Goal: Task Accomplishment & Management: Manage account settings

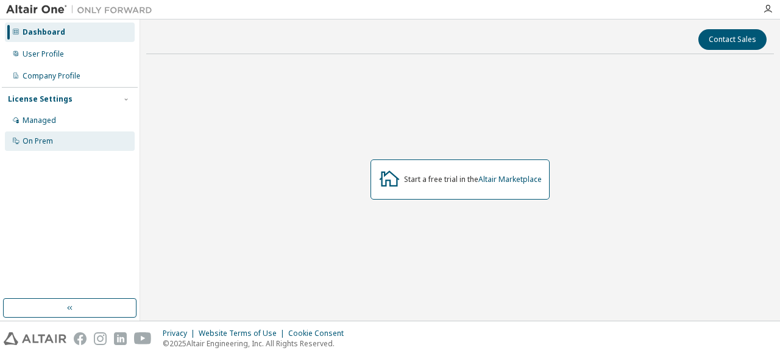
click at [44, 140] on div "On Prem" at bounding box center [38, 141] width 30 height 10
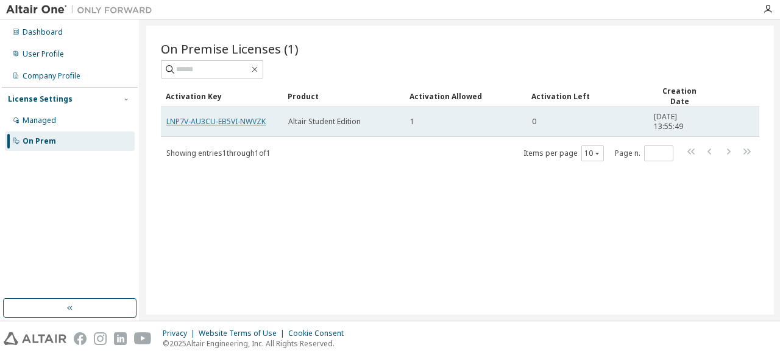
click at [208, 119] on link "LNP7V-AU3CU-EB5VI-NWVZK" at bounding box center [215, 121] width 99 height 10
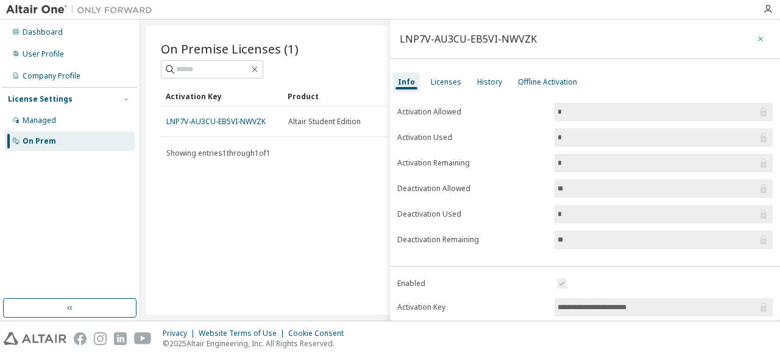
click at [756, 41] on icon "button" at bounding box center [760, 39] width 9 height 10
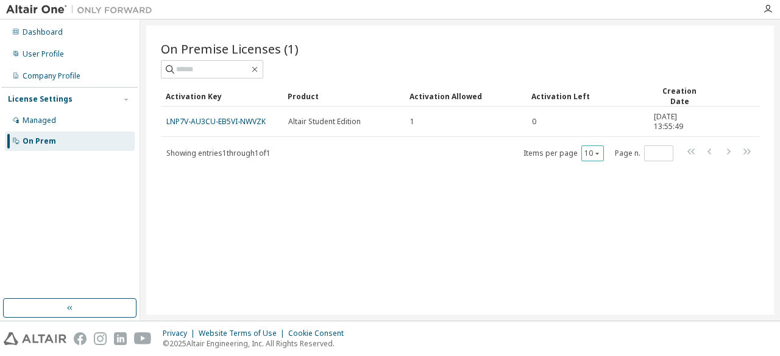
click at [596, 150] on icon "button" at bounding box center [596, 153] width 7 height 7
click at [594, 227] on div "100" at bounding box center [630, 226] width 97 height 15
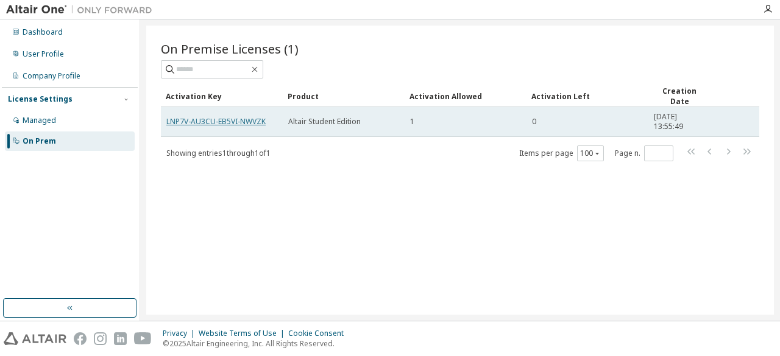
click at [255, 121] on link "LNP7V-AU3CU-EB5VI-NWVZK" at bounding box center [215, 121] width 99 height 10
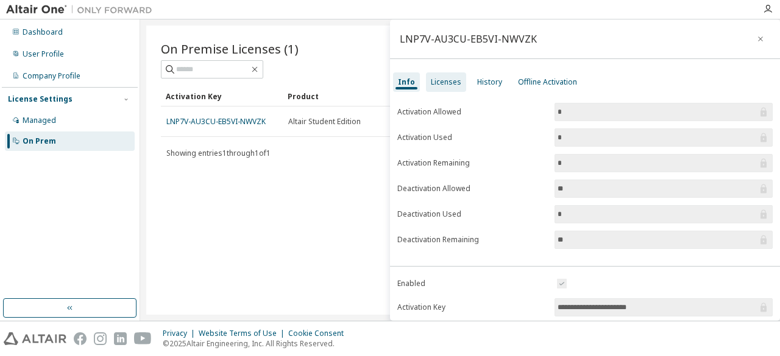
click at [436, 87] on div "Licenses" at bounding box center [446, 81] width 40 height 19
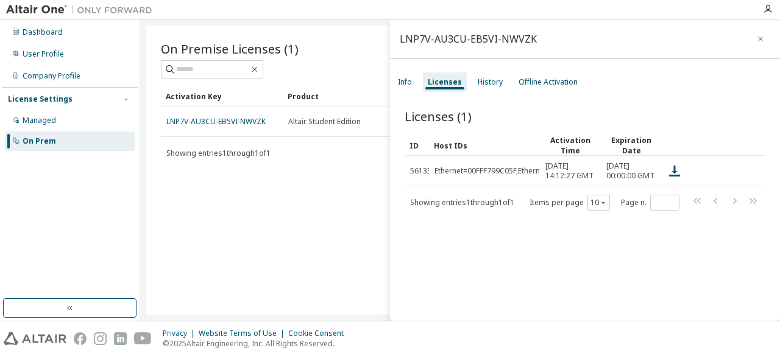
click at [761, 37] on button "button" at bounding box center [759, 38] width 19 height 19
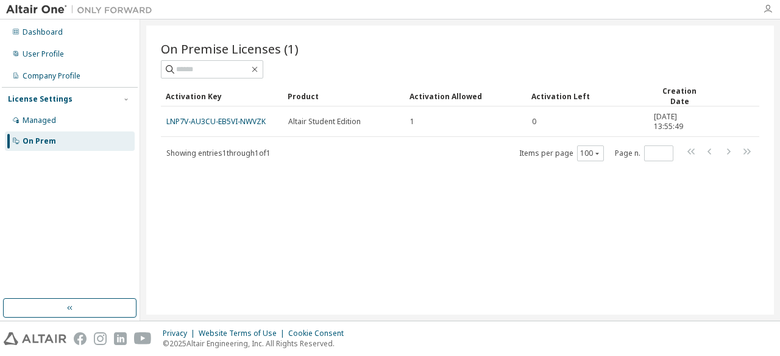
click at [767, 13] on icon "button" at bounding box center [767, 9] width 10 height 10
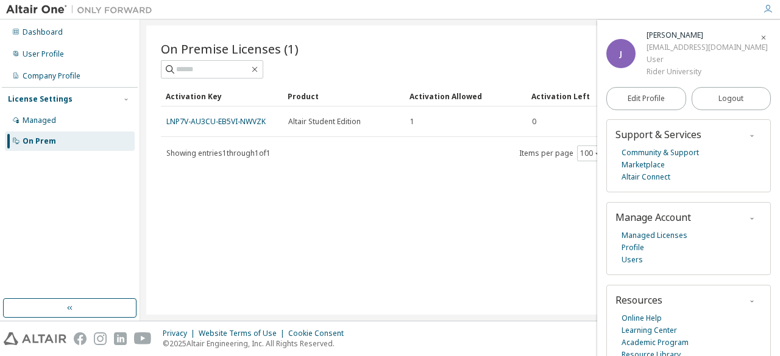
click at [759, 35] on icon "button" at bounding box center [762, 37] width 7 height 7
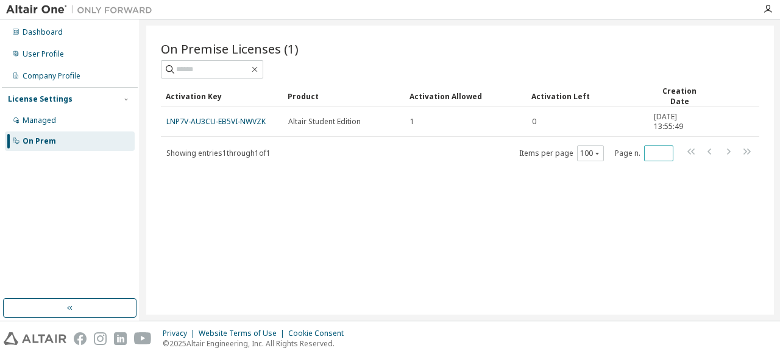
click at [658, 155] on input "*" at bounding box center [658, 154] width 23 height 10
click at [448, 217] on div "On Premise Licenses (1) Clear Load Save Save As Field Operator Value Select fil…" at bounding box center [459, 170] width 627 height 289
click at [54, 118] on div "Managed" at bounding box center [39, 121] width 33 height 10
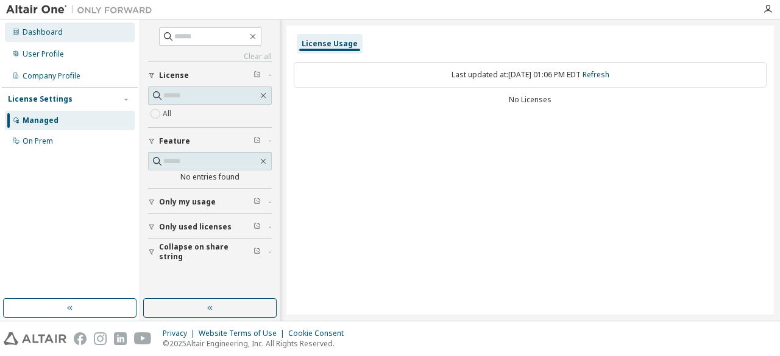
click at [63, 38] on div "Dashboard" at bounding box center [70, 32] width 130 height 19
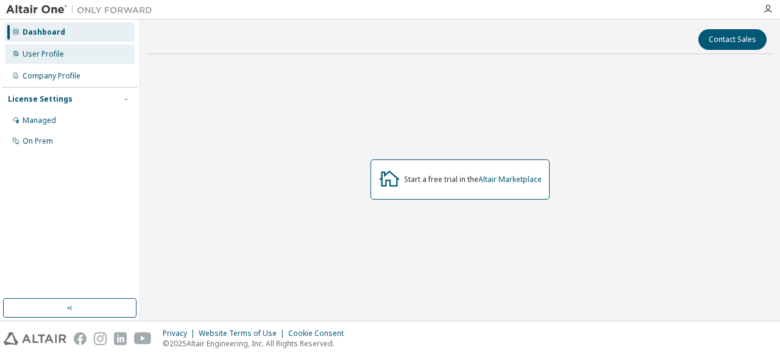
click at [67, 54] on div "User Profile" at bounding box center [70, 53] width 130 height 19
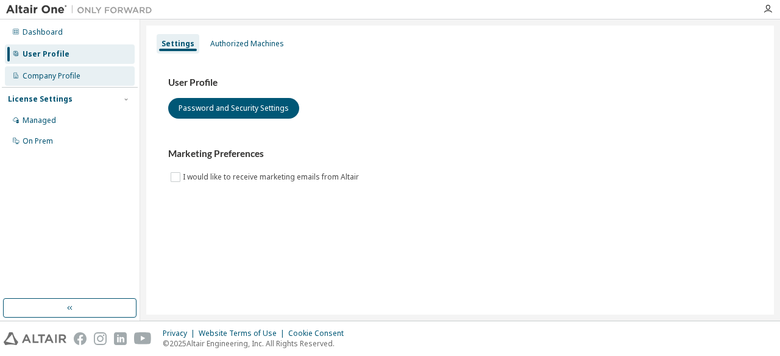
click at [69, 79] on div "Company Profile" at bounding box center [52, 76] width 58 height 10
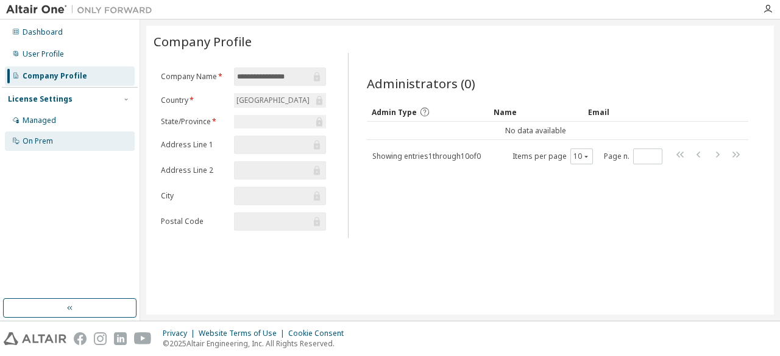
click at [62, 146] on div "On Prem" at bounding box center [70, 141] width 130 height 19
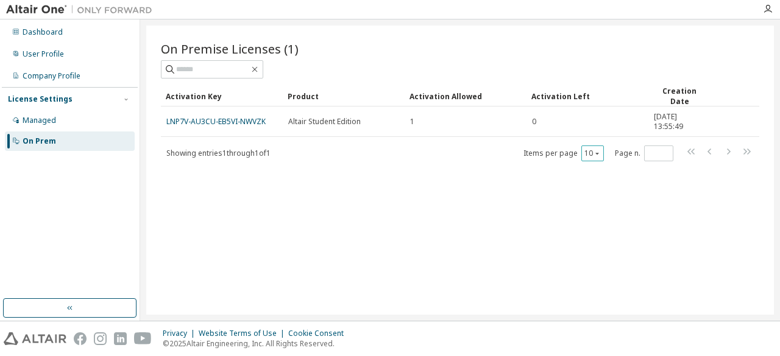
click at [598, 153] on icon "button" at bounding box center [597, 154] width 4 height 2
click at [598, 230] on div "100" at bounding box center [630, 226] width 97 height 15
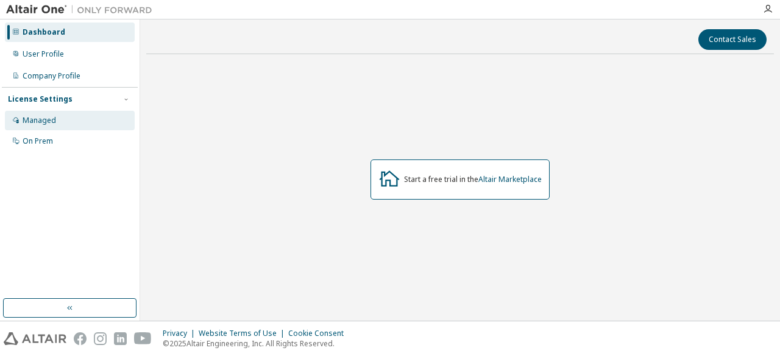
click at [36, 118] on div "Managed" at bounding box center [39, 121] width 33 height 10
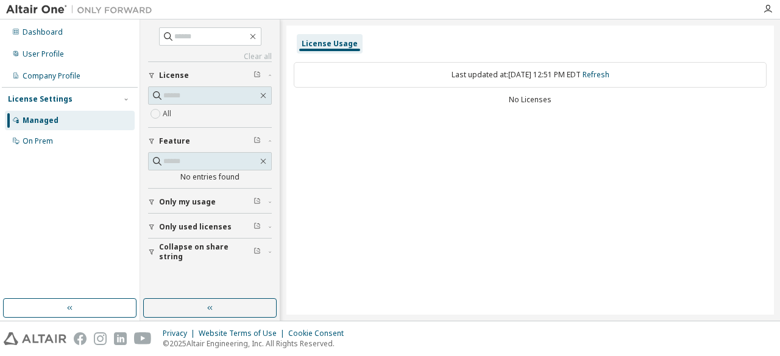
click at [174, 74] on span "License" at bounding box center [174, 76] width 30 height 10
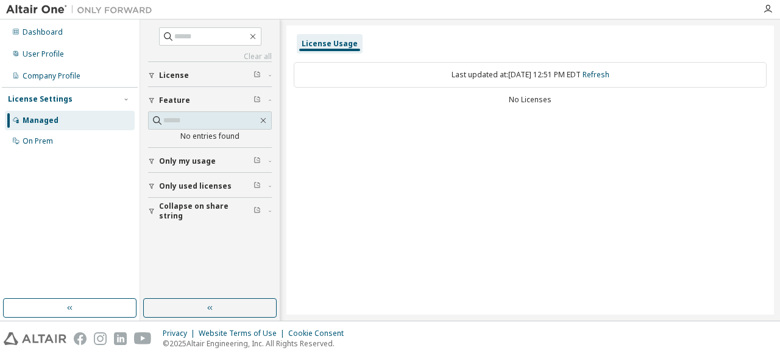
click at [183, 160] on span "Only my usage" at bounding box center [187, 162] width 57 height 10
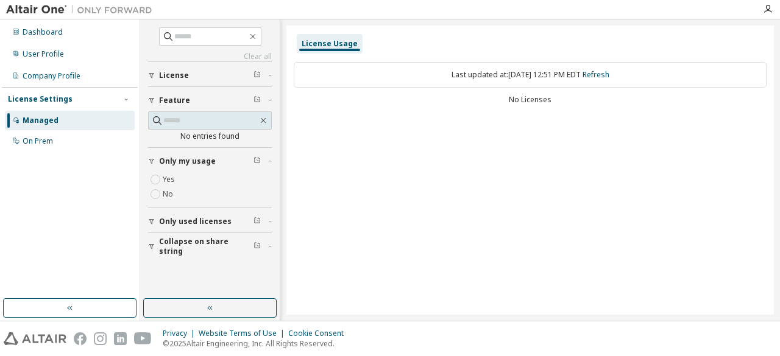
click at [193, 219] on span "Only used licenses" at bounding box center [195, 222] width 72 height 10
click at [202, 274] on button "Collapse on share string" at bounding box center [210, 282] width 124 height 27
click at [159, 72] on span "License" at bounding box center [174, 76] width 30 height 10
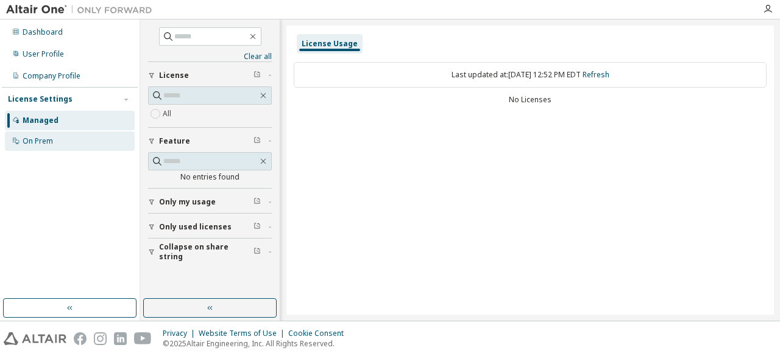
click at [82, 135] on div "On Prem" at bounding box center [70, 141] width 130 height 19
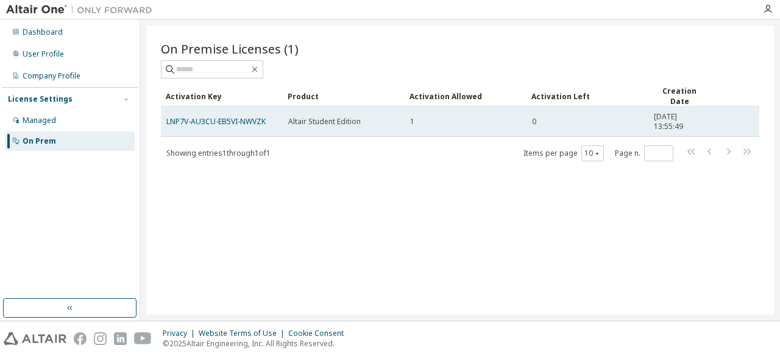
click at [317, 117] on span "Altair Student Edition" at bounding box center [324, 122] width 72 height 10
click at [307, 133] on td "Altair Student Edition" at bounding box center [344, 122] width 122 height 30
click at [235, 124] on link "LNP7V-AU3CU-EB5VI-NWVZK" at bounding box center [215, 121] width 99 height 10
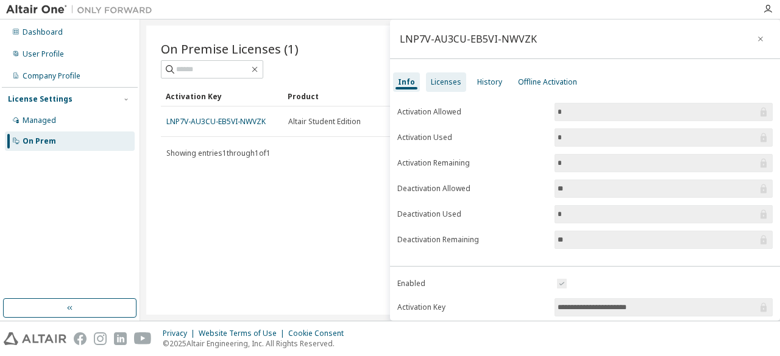
click at [445, 82] on div "Licenses" at bounding box center [446, 82] width 30 height 10
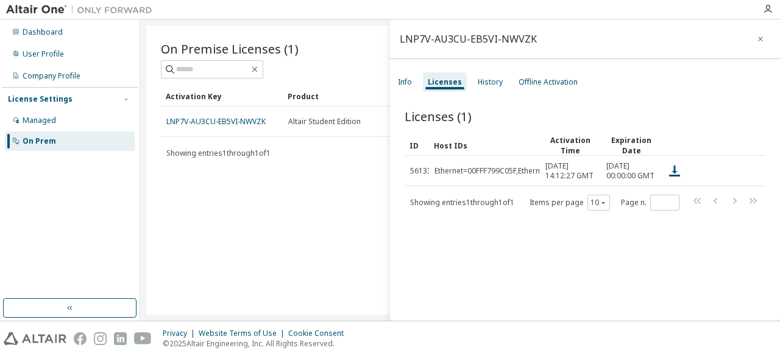
click at [757, 37] on icon "button" at bounding box center [760, 39] width 9 height 10
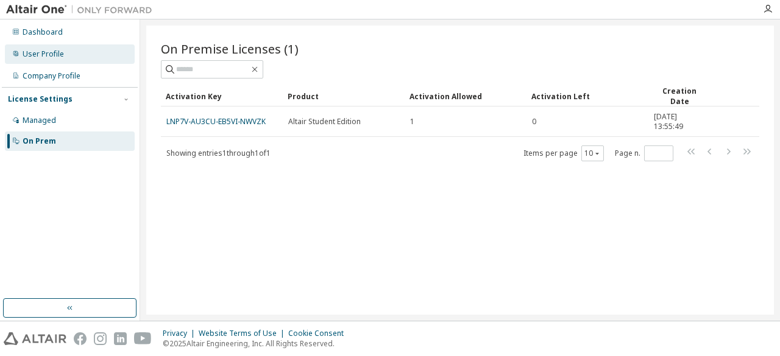
click at [41, 51] on div "User Profile" at bounding box center [43, 54] width 41 height 10
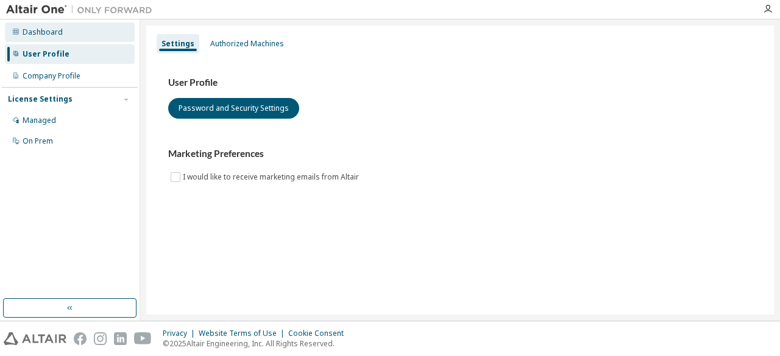
click at [55, 29] on div "Dashboard" at bounding box center [43, 32] width 40 height 10
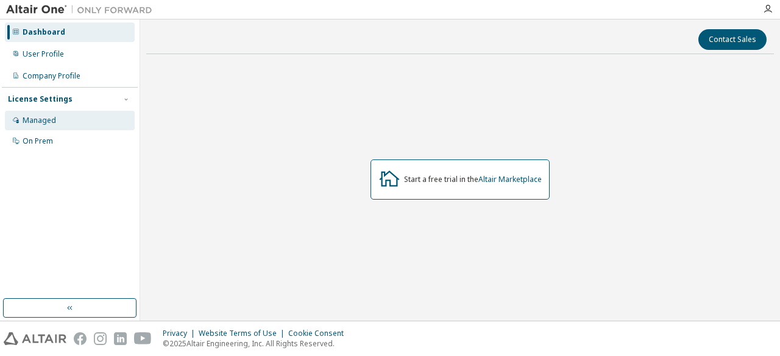
click at [40, 114] on div "Managed" at bounding box center [70, 120] width 130 height 19
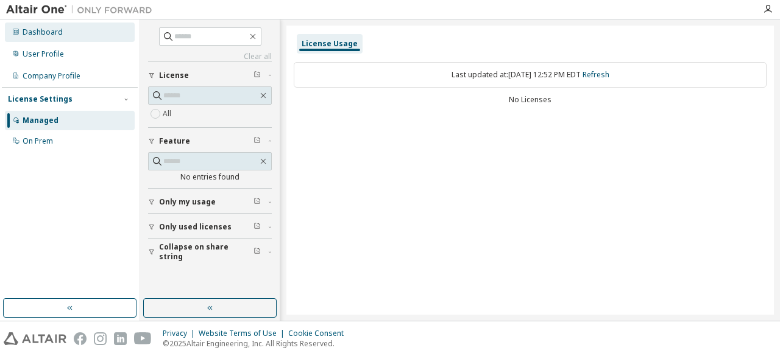
click at [19, 30] on div "Dashboard" at bounding box center [70, 32] width 130 height 19
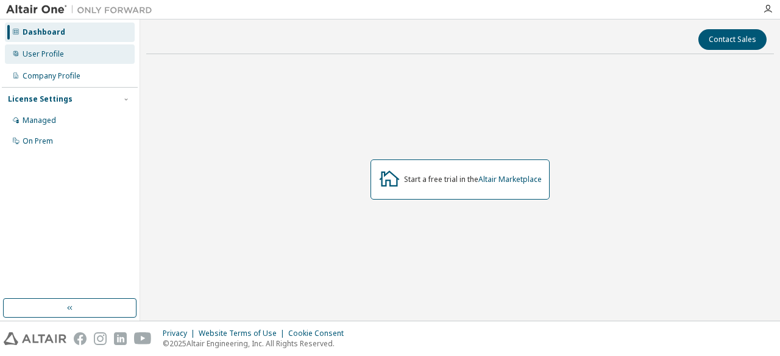
click at [29, 49] on div "User Profile" at bounding box center [70, 53] width 130 height 19
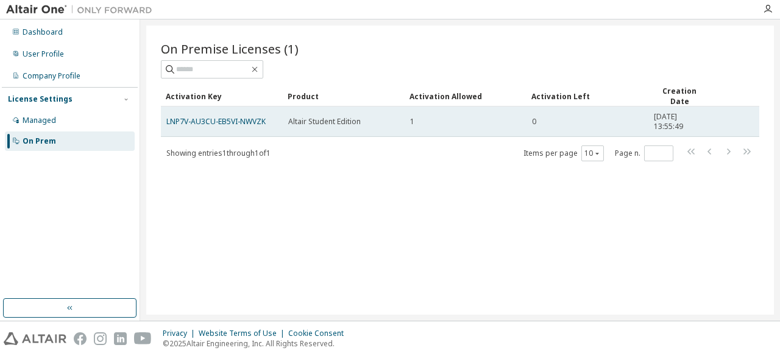
click at [370, 126] on td "Altair Student Edition" at bounding box center [344, 122] width 122 height 30
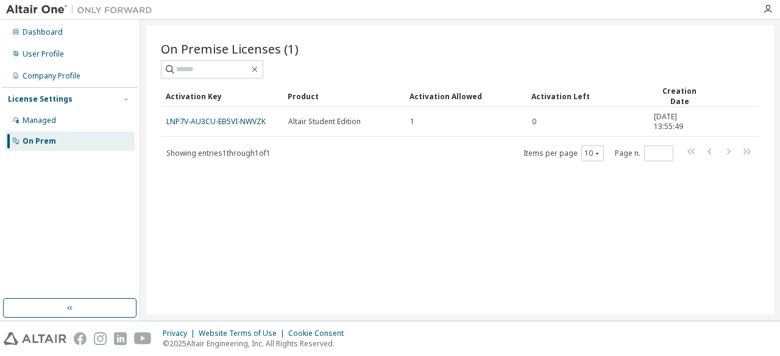
click at [775, 5] on div at bounding box center [767, 9] width 24 height 10
click at [770, 7] on icon "button" at bounding box center [767, 9] width 10 height 10
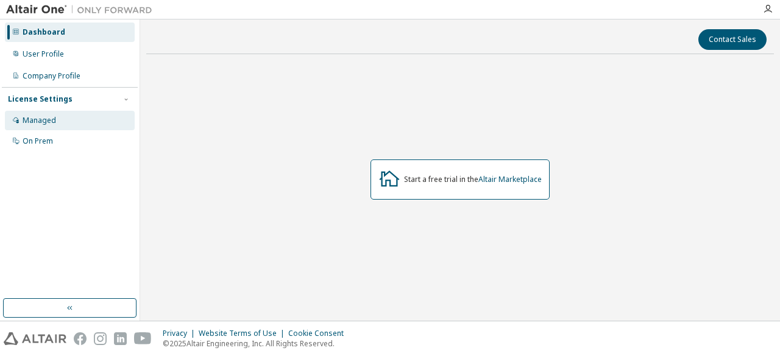
click at [52, 117] on div "Managed" at bounding box center [39, 121] width 33 height 10
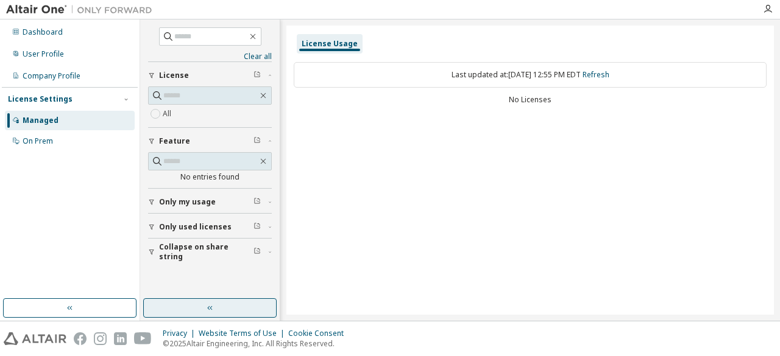
click at [209, 305] on icon "button" at bounding box center [210, 308] width 10 height 10
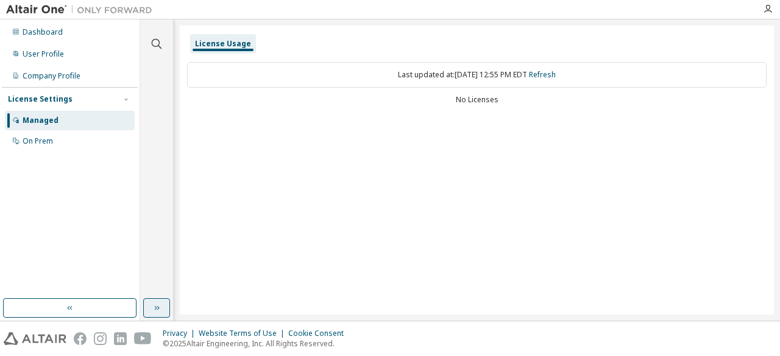
click at [241, 73] on div "Last updated at: Mon 2025-09-08 12:55 PM EDT Refresh" at bounding box center [476, 75] width 579 height 26
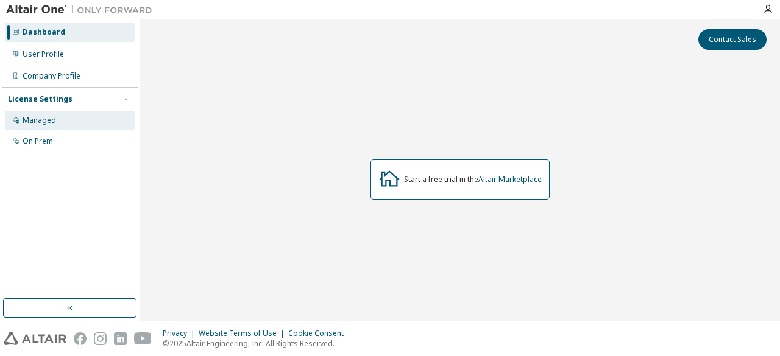
click at [29, 116] on div "Managed" at bounding box center [39, 121] width 33 height 10
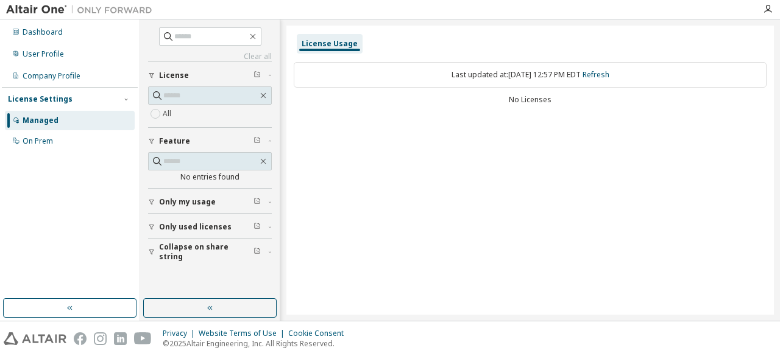
click at [197, 209] on button "Only my usage" at bounding box center [210, 202] width 124 height 27
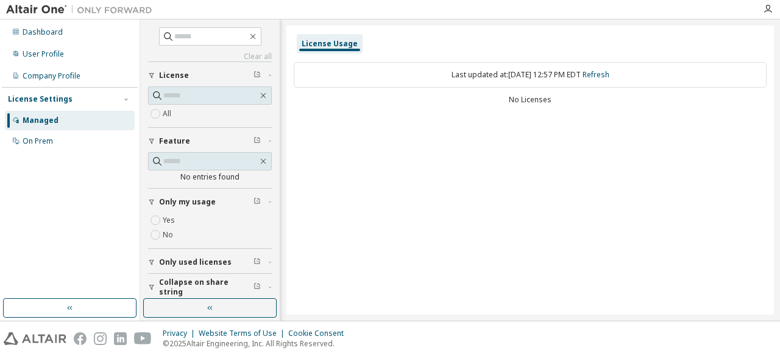
click at [199, 258] on span "Only used licenses" at bounding box center [195, 263] width 72 height 10
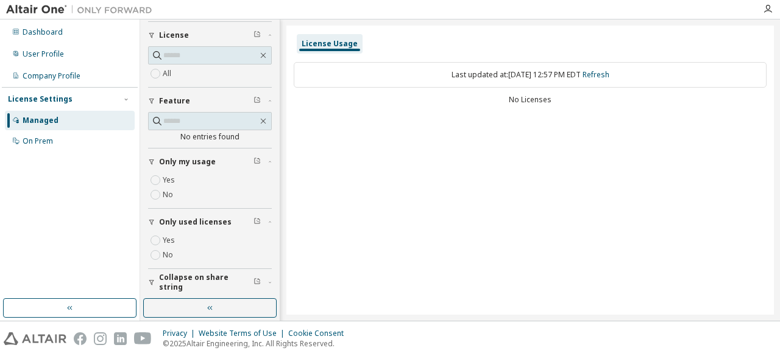
click at [204, 286] on button "Collapse on share string" at bounding box center [210, 282] width 124 height 27
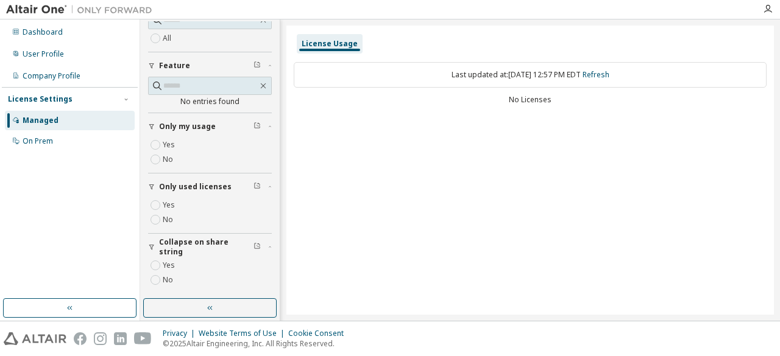
scroll to position [0, 0]
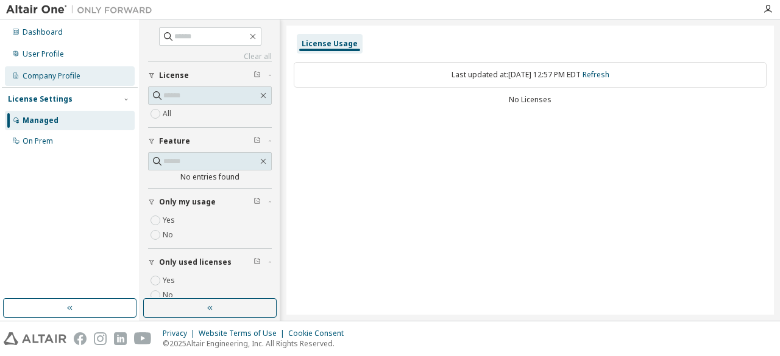
click at [51, 80] on div "Company Profile" at bounding box center [52, 76] width 58 height 10
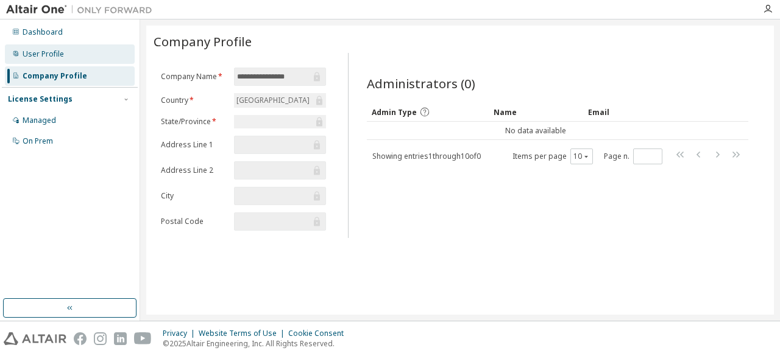
click at [58, 58] on div "User Profile" at bounding box center [43, 54] width 41 height 10
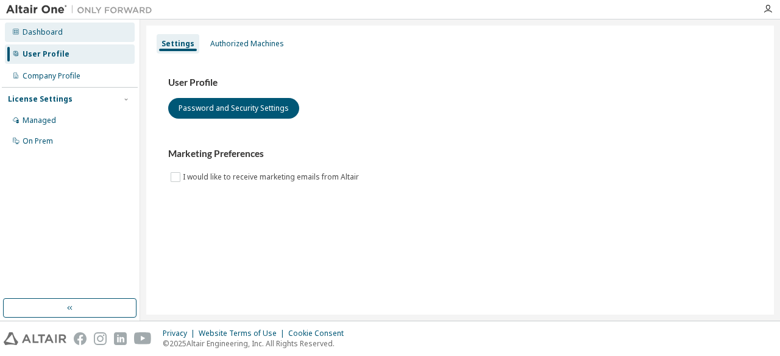
click at [62, 41] on div "Dashboard" at bounding box center [70, 32] width 130 height 19
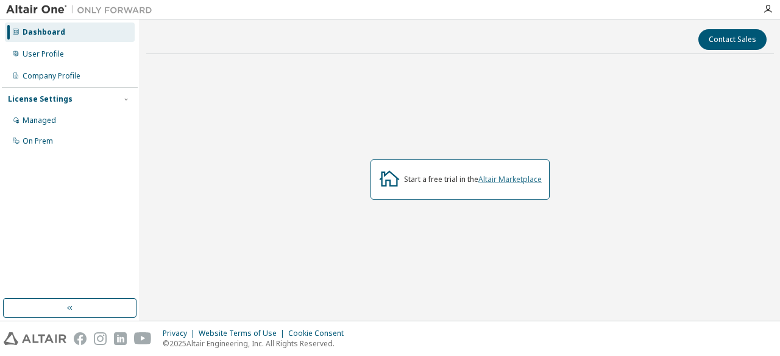
click at [524, 180] on link "Altair Marketplace" at bounding box center [509, 179] width 63 height 10
click at [69, 140] on div "On Prem" at bounding box center [70, 141] width 130 height 19
click at [75, 111] on div "Managed" at bounding box center [70, 120] width 130 height 19
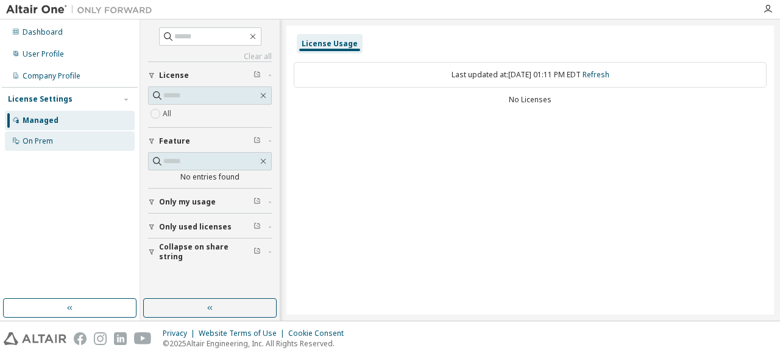
click at [62, 147] on div "On Prem" at bounding box center [70, 141] width 130 height 19
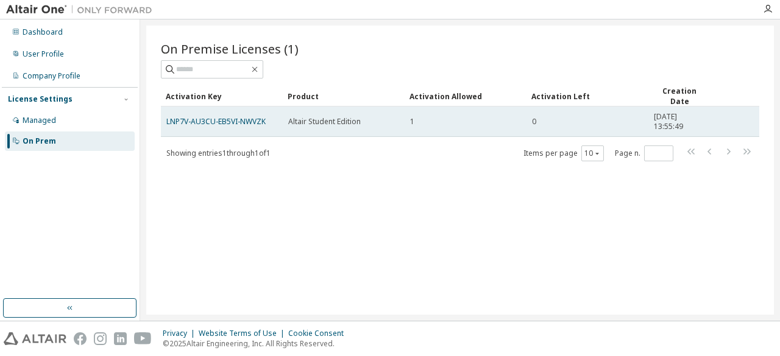
click at [301, 127] on td "Altair Student Edition" at bounding box center [344, 122] width 122 height 30
